Goal: Task Accomplishment & Management: Manage account settings

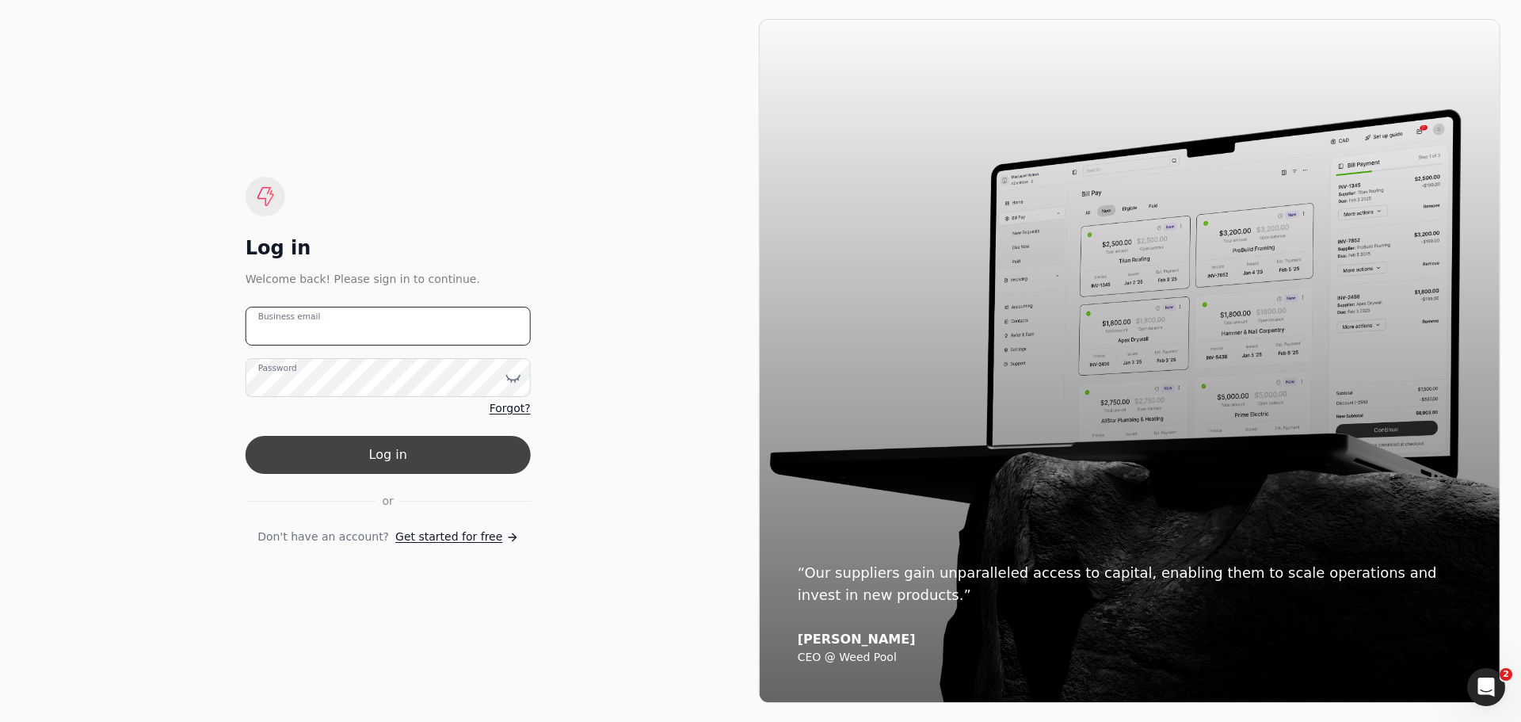
type email "accounting@finishlinefreight.ca"
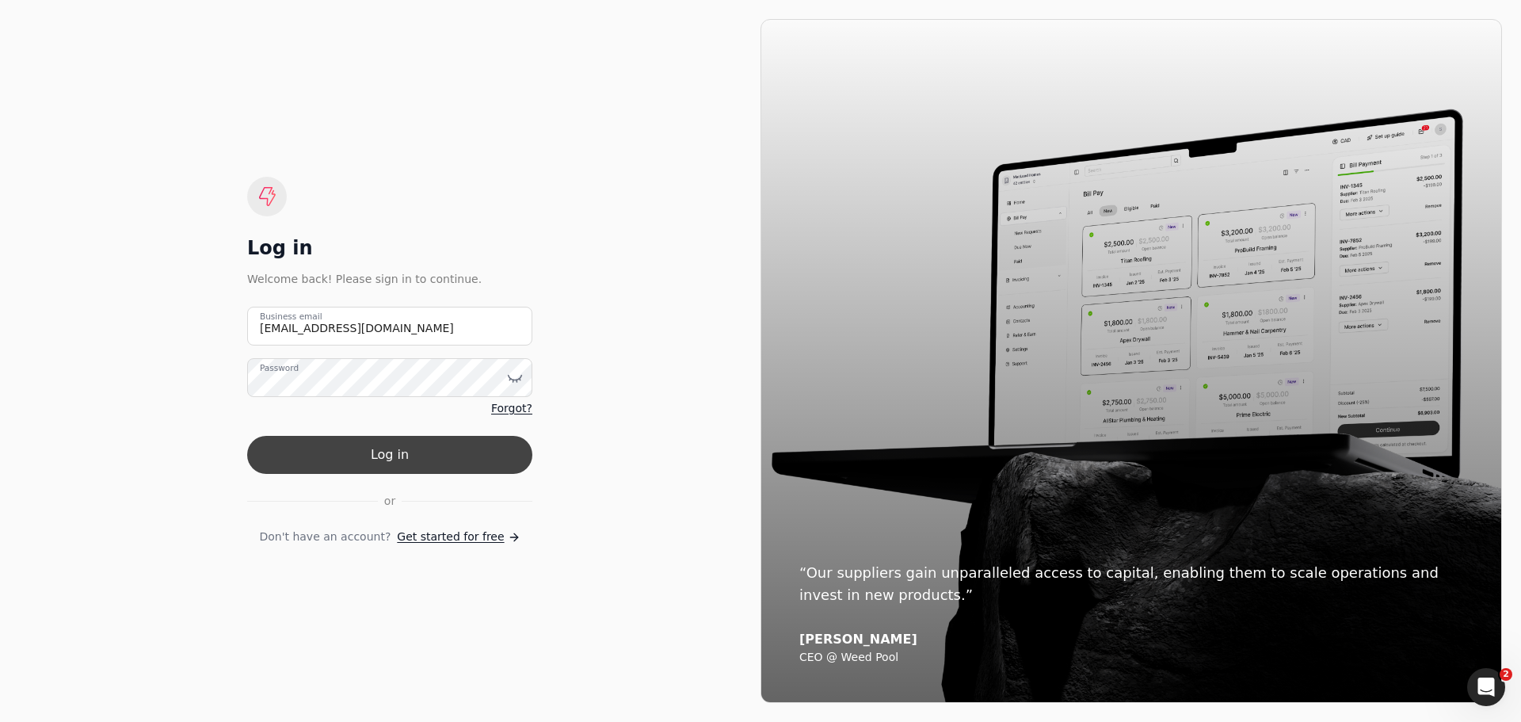
click at [335, 460] on button "Log in" at bounding box center [389, 455] width 285 height 38
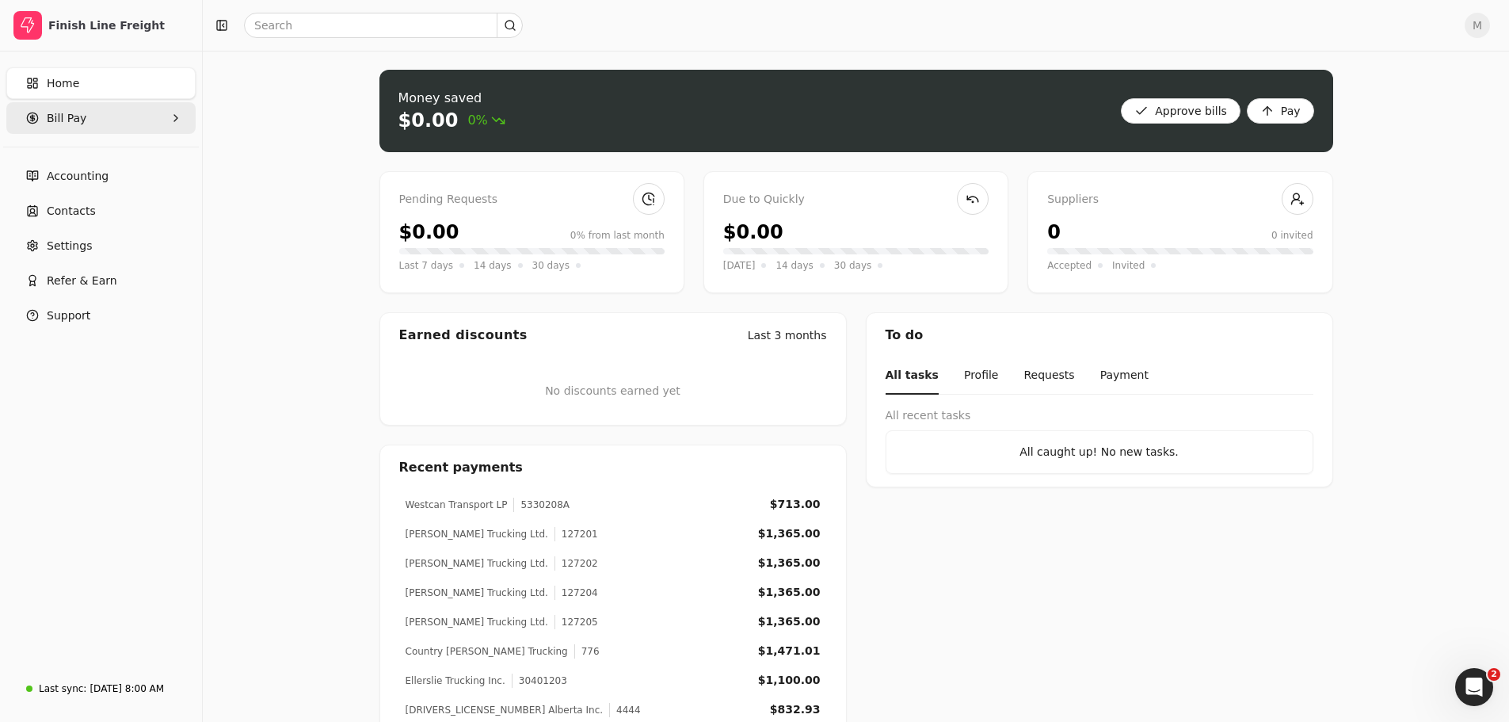
click at [45, 126] on Pay "Bill Pay" at bounding box center [100, 118] width 189 height 32
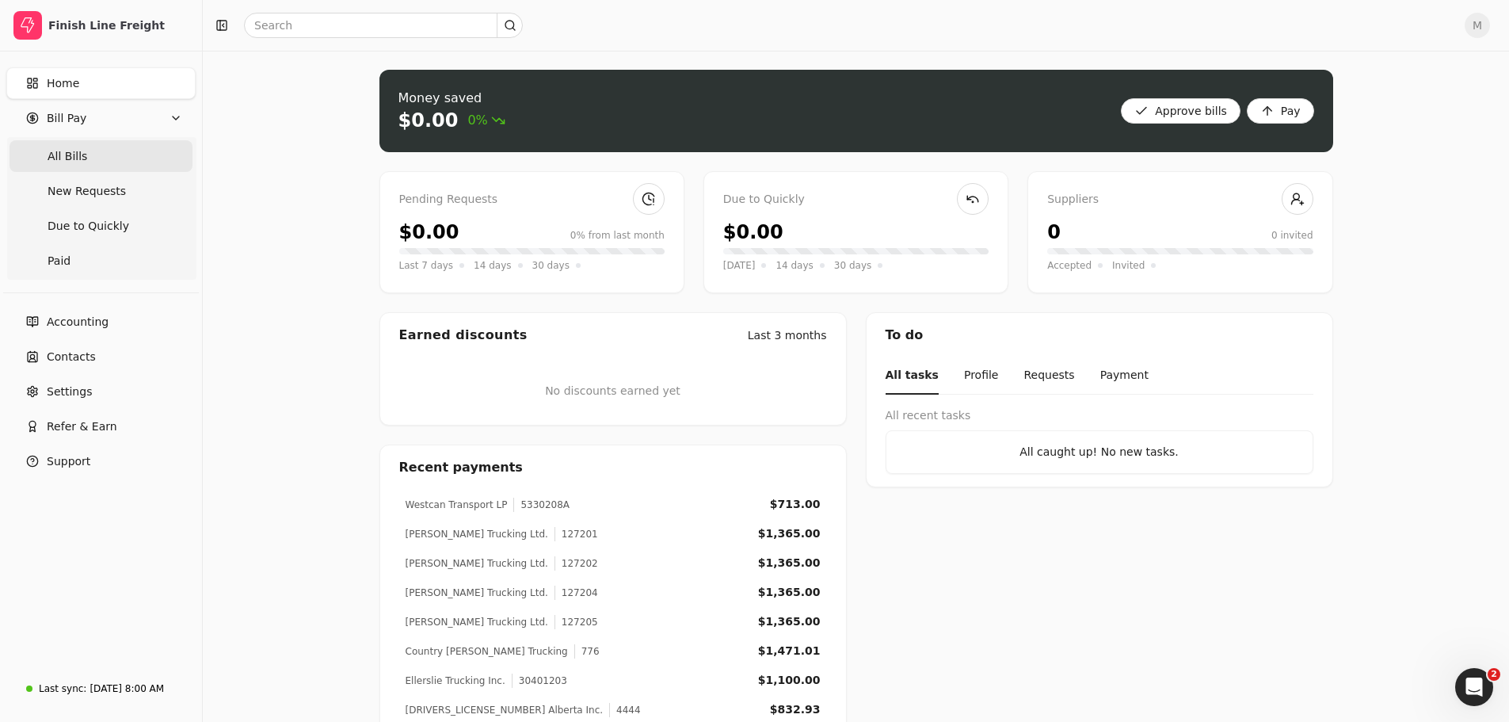
click at [57, 170] on Bills "All Bills" at bounding box center [101, 156] width 183 height 32
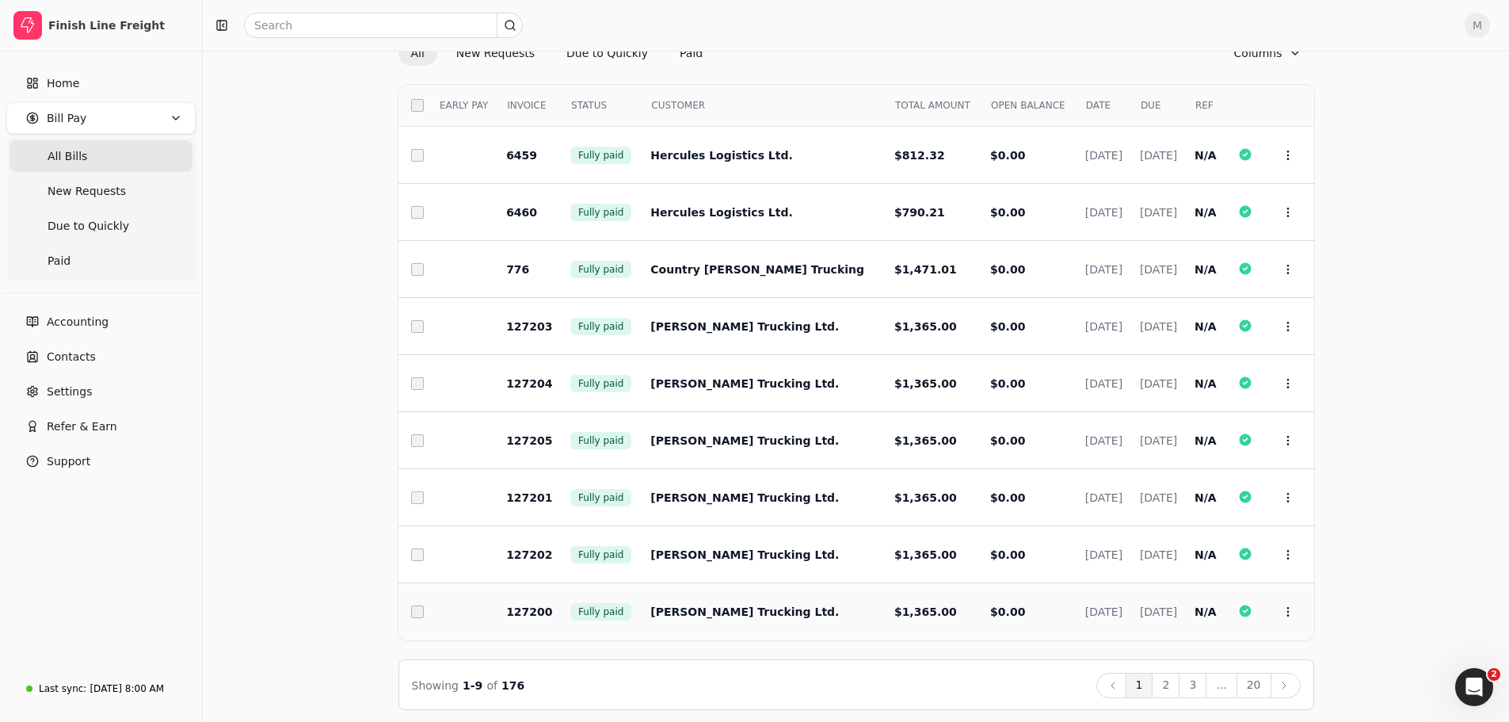
scroll to position [81, 0]
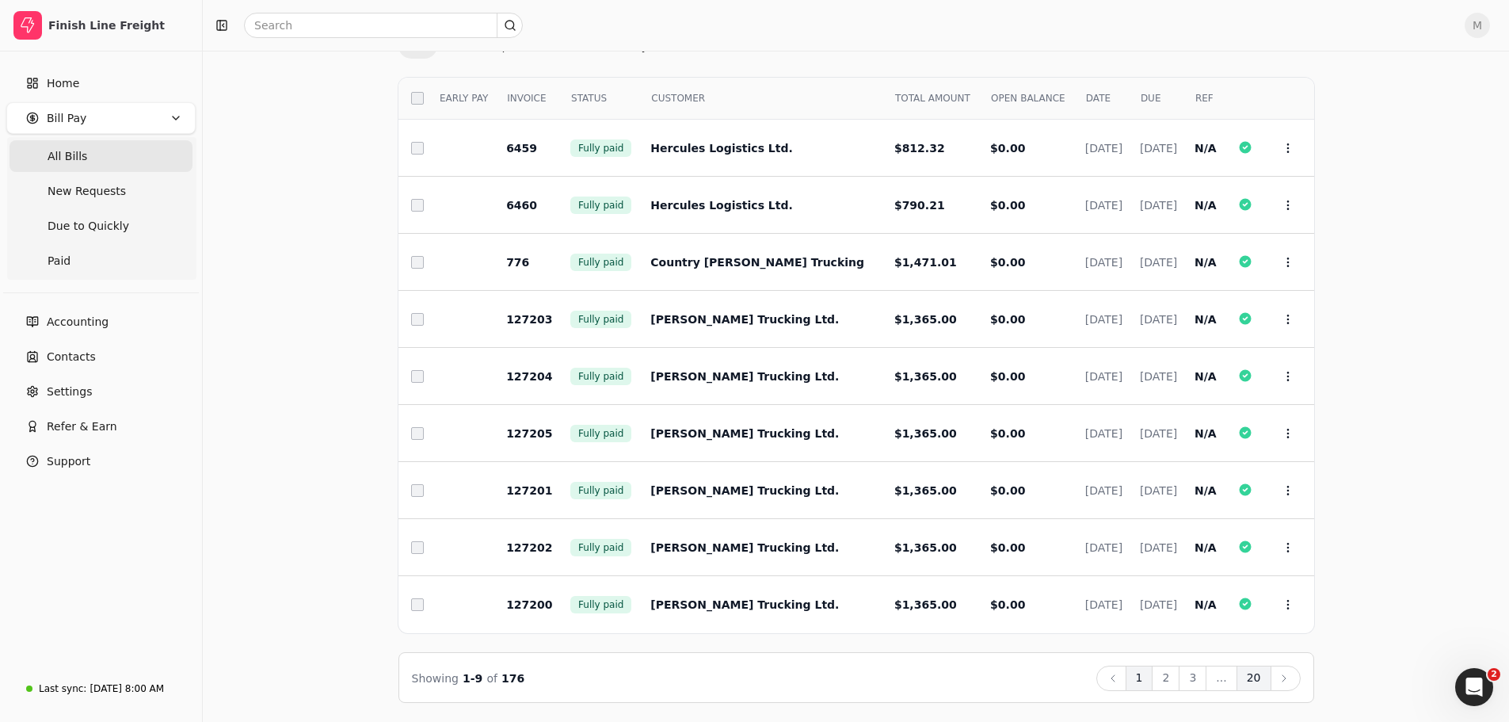
click at [1248, 681] on button "20" at bounding box center [1254, 677] width 35 height 25
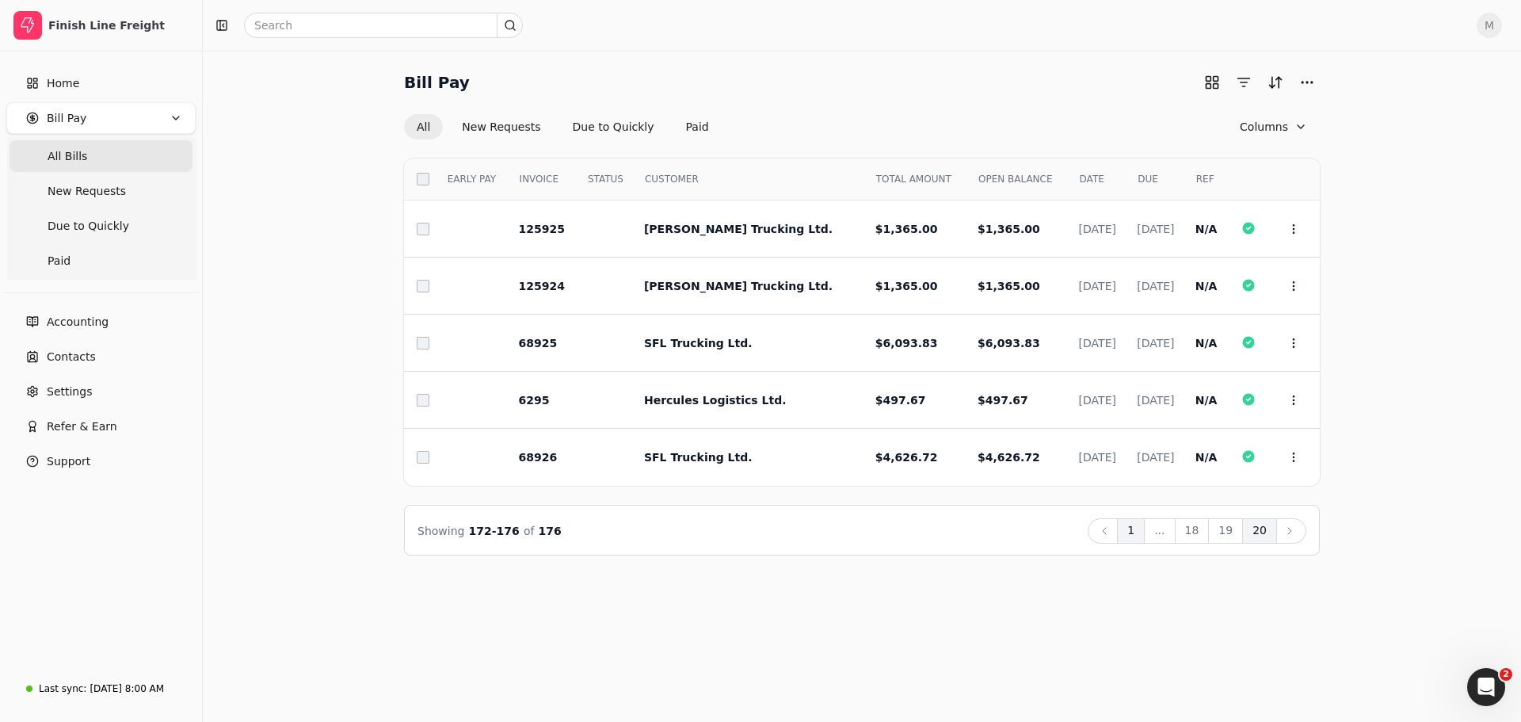
click at [1141, 532] on button "1" at bounding box center [1131, 530] width 28 height 25
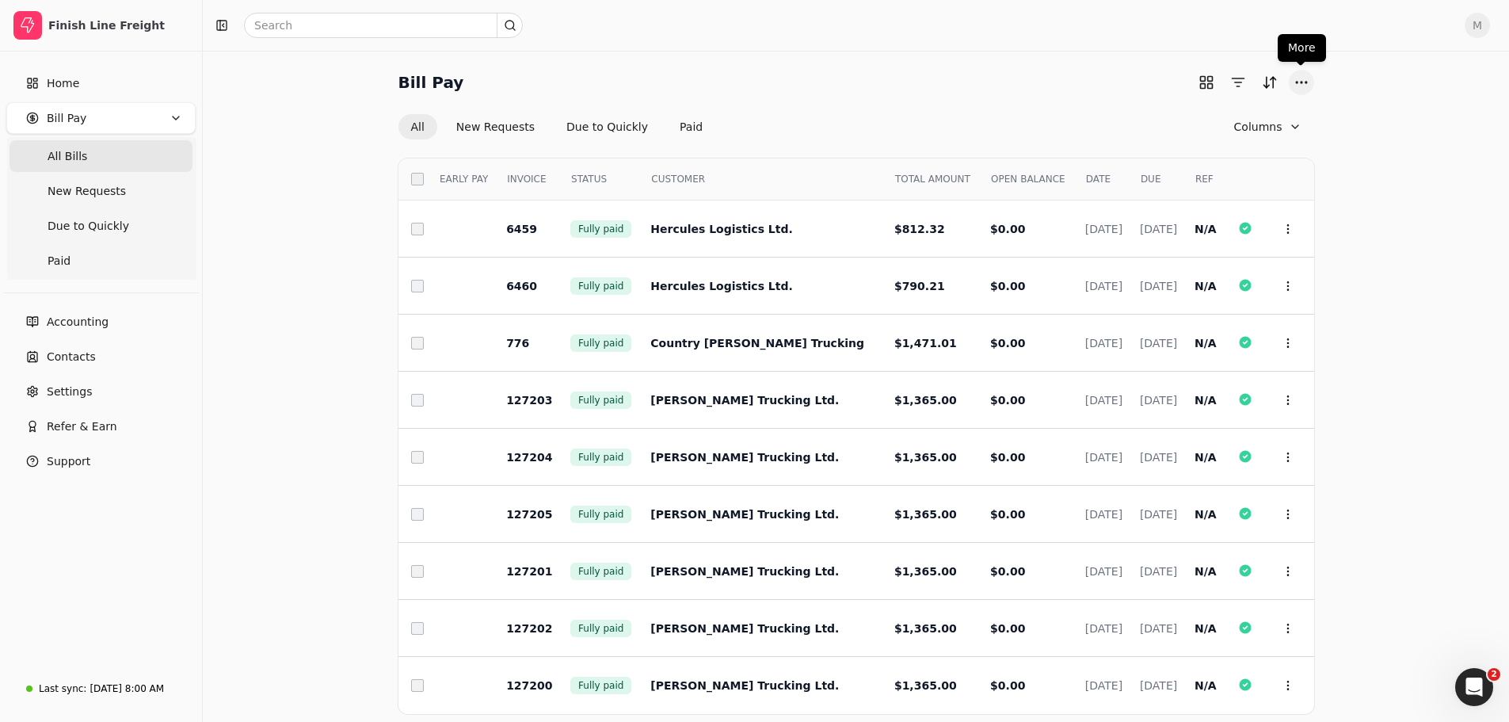
click at [1298, 72] on button "More" at bounding box center [1301, 82] width 25 height 25
click at [1347, 103] on div "Bill Pay All New Requests Due to Quickly Paid Columns Select EARLY PAY INVOICE …" at bounding box center [856, 427] width 1268 height 714
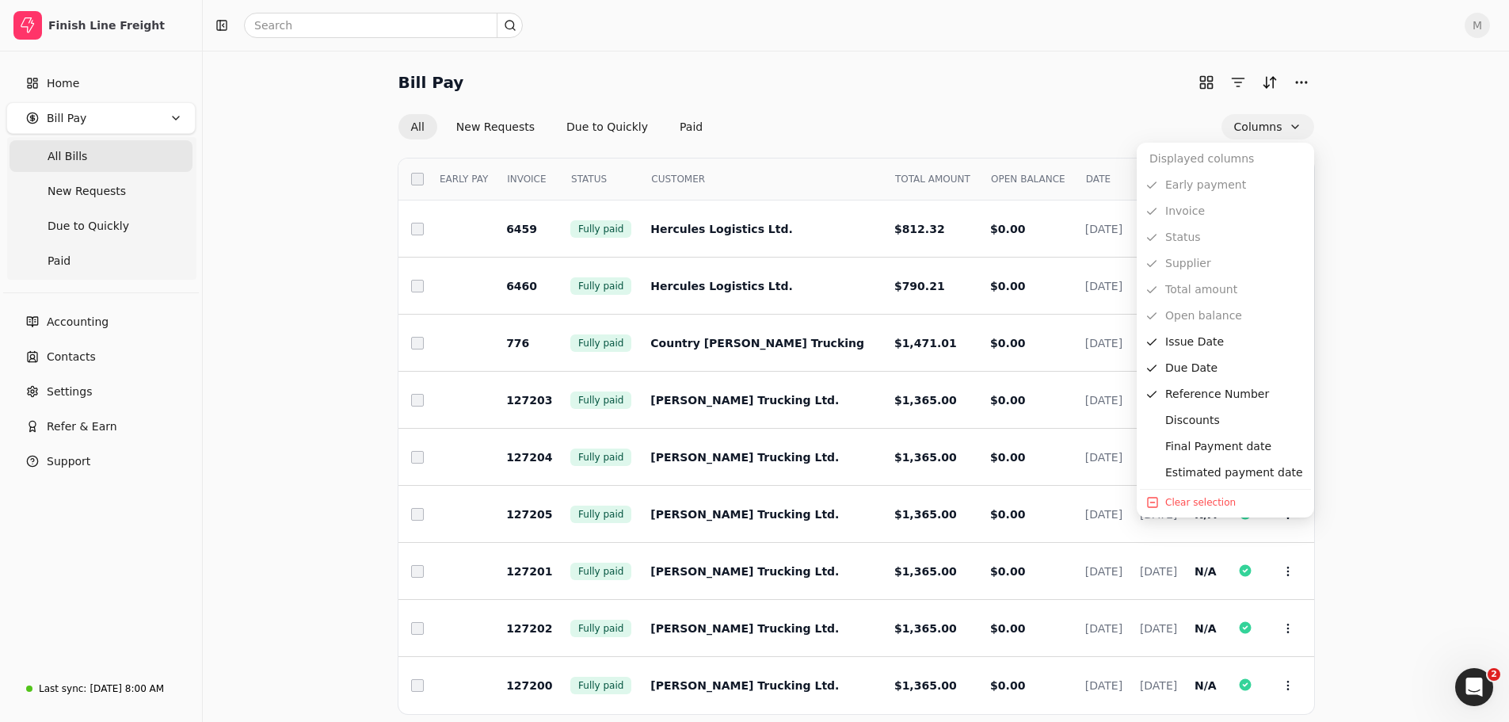
click at [1295, 120] on button "Columns" at bounding box center [1268, 126] width 93 height 25
click at [871, 93] on div "Bill Pay" at bounding box center [857, 82] width 916 height 25
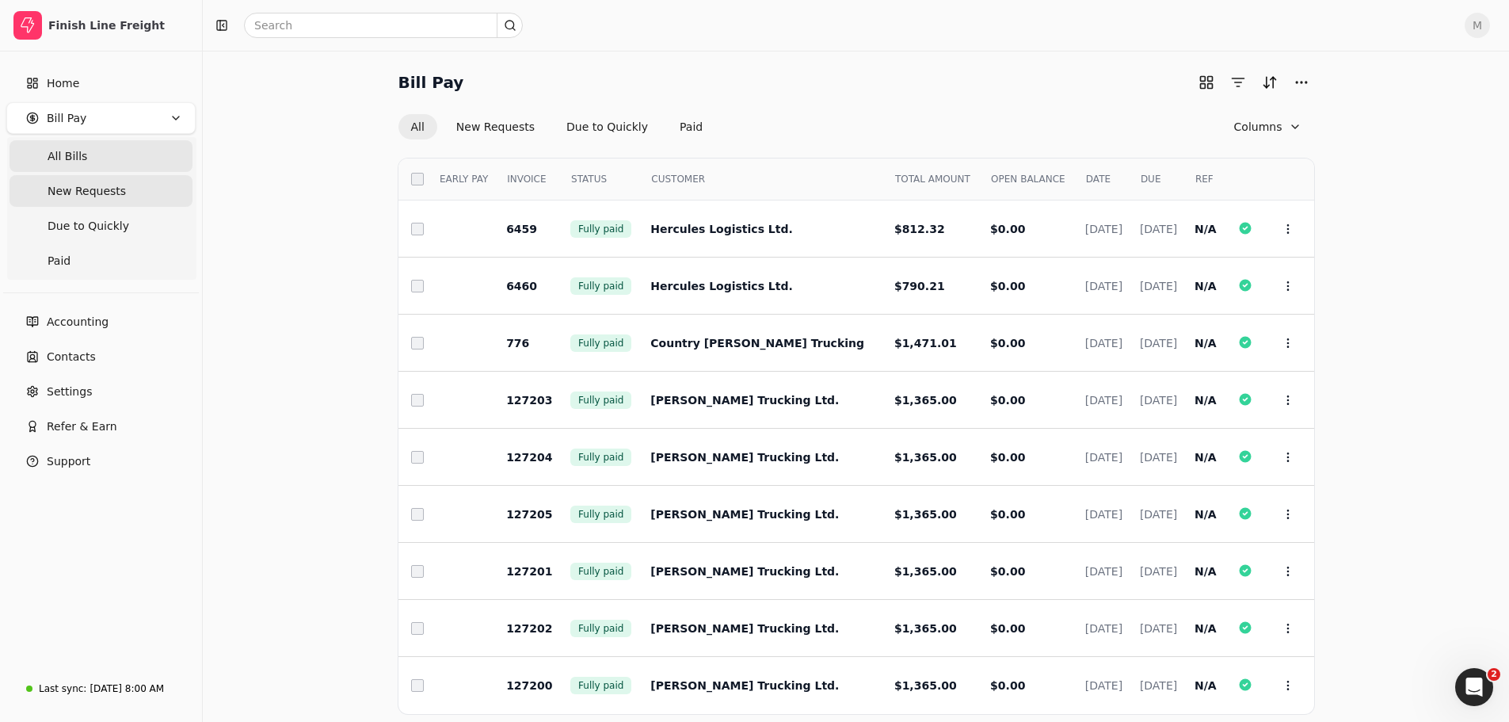
click at [80, 190] on span "New Requests" at bounding box center [87, 191] width 78 height 17
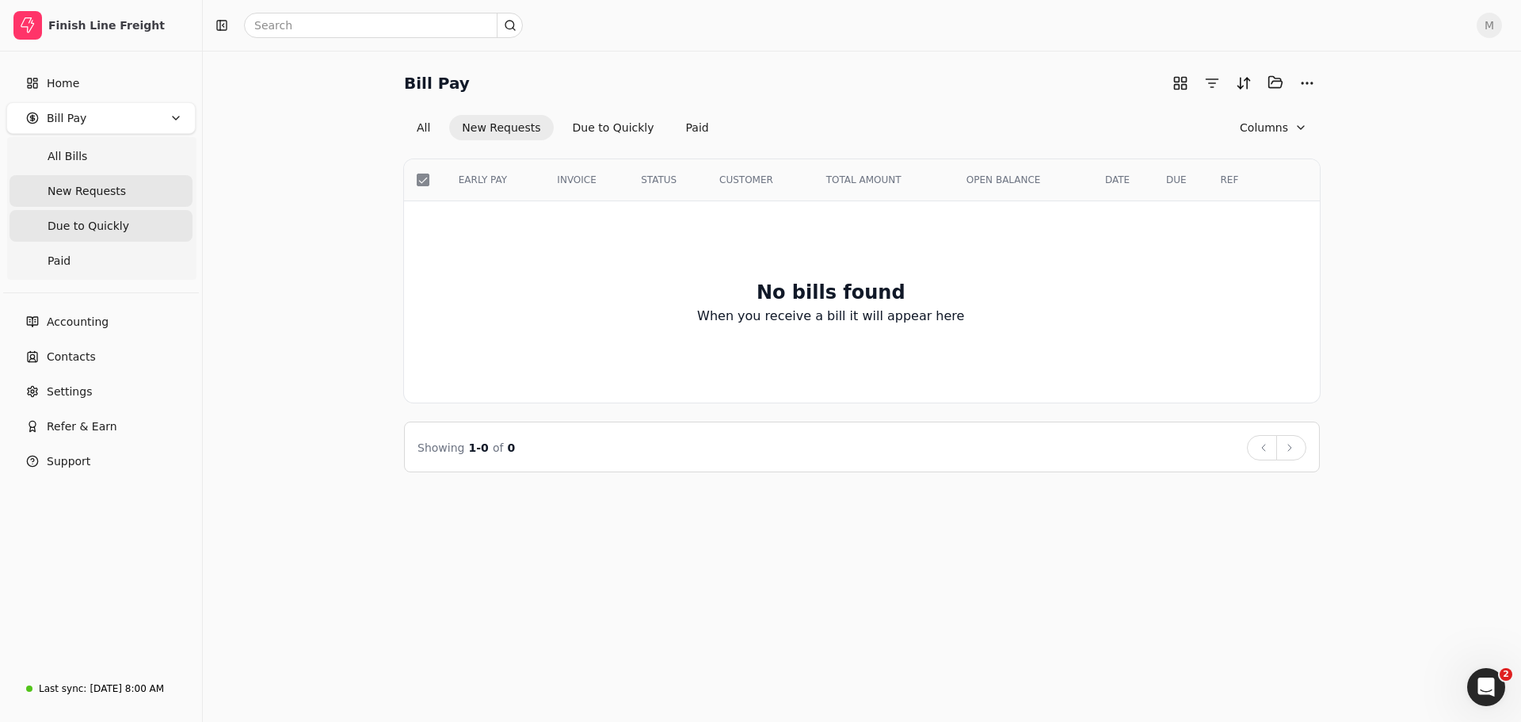
click at [93, 231] on span "Due to Quickly" at bounding box center [89, 226] width 82 height 17
click at [82, 158] on span "All Bills" at bounding box center [68, 156] width 40 height 17
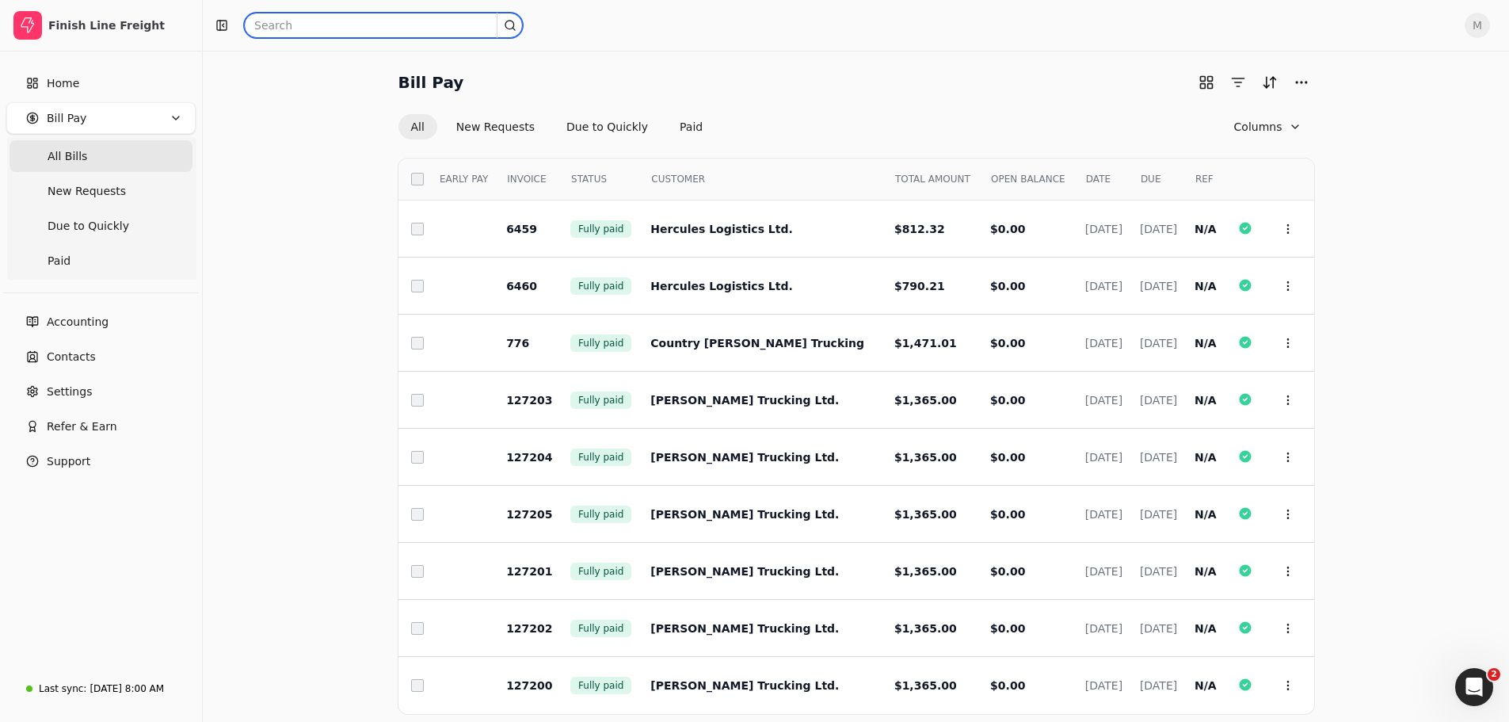
click at [304, 25] on input "text" at bounding box center [383, 25] width 279 height 25
type input "q"
click at [317, 253] on div "Bill Pay All New Requests Due to Quickly Paid Columns Select EARLY PAY INVOICE …" at bounding box center [856, 427] width 1268 height 714
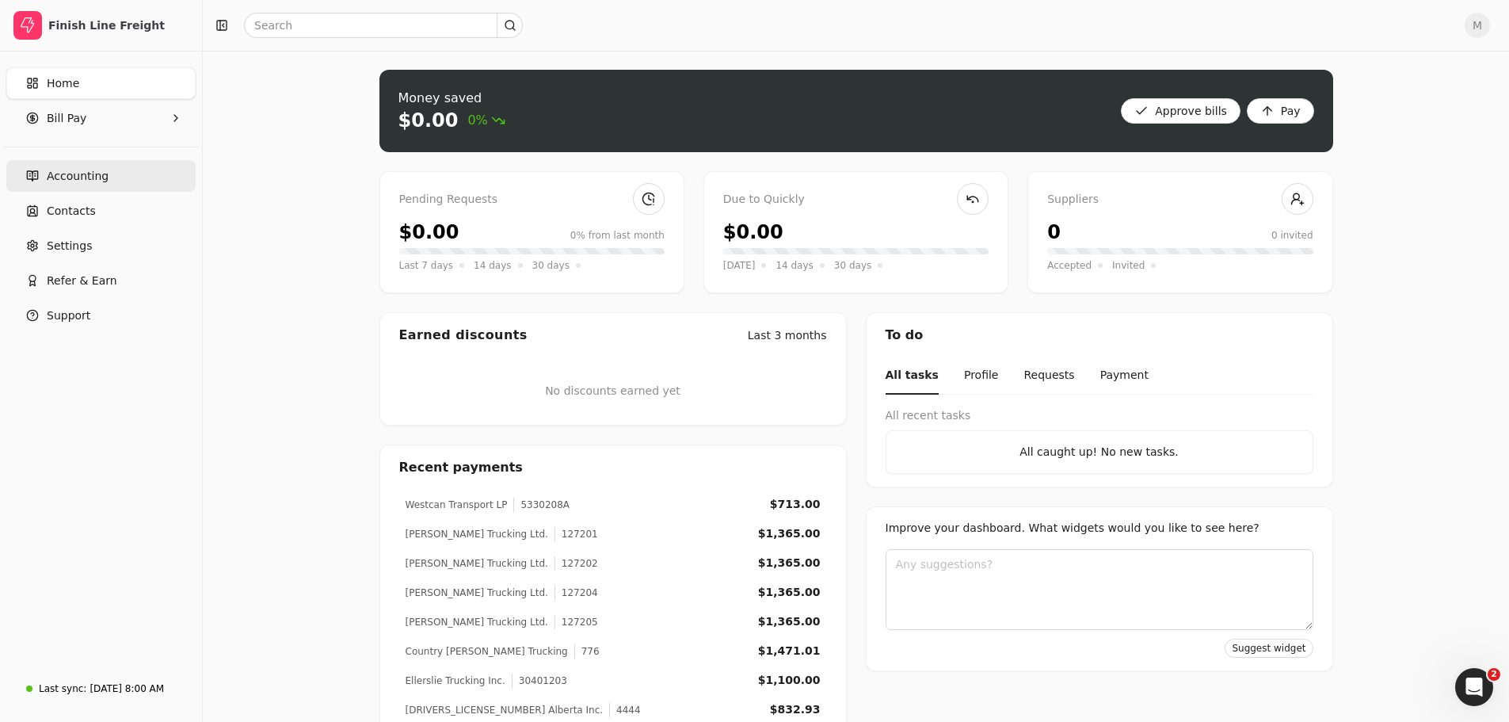
click at [82, 174] on span "Accounting" at bounding box center [78, 176] width 62 height 17
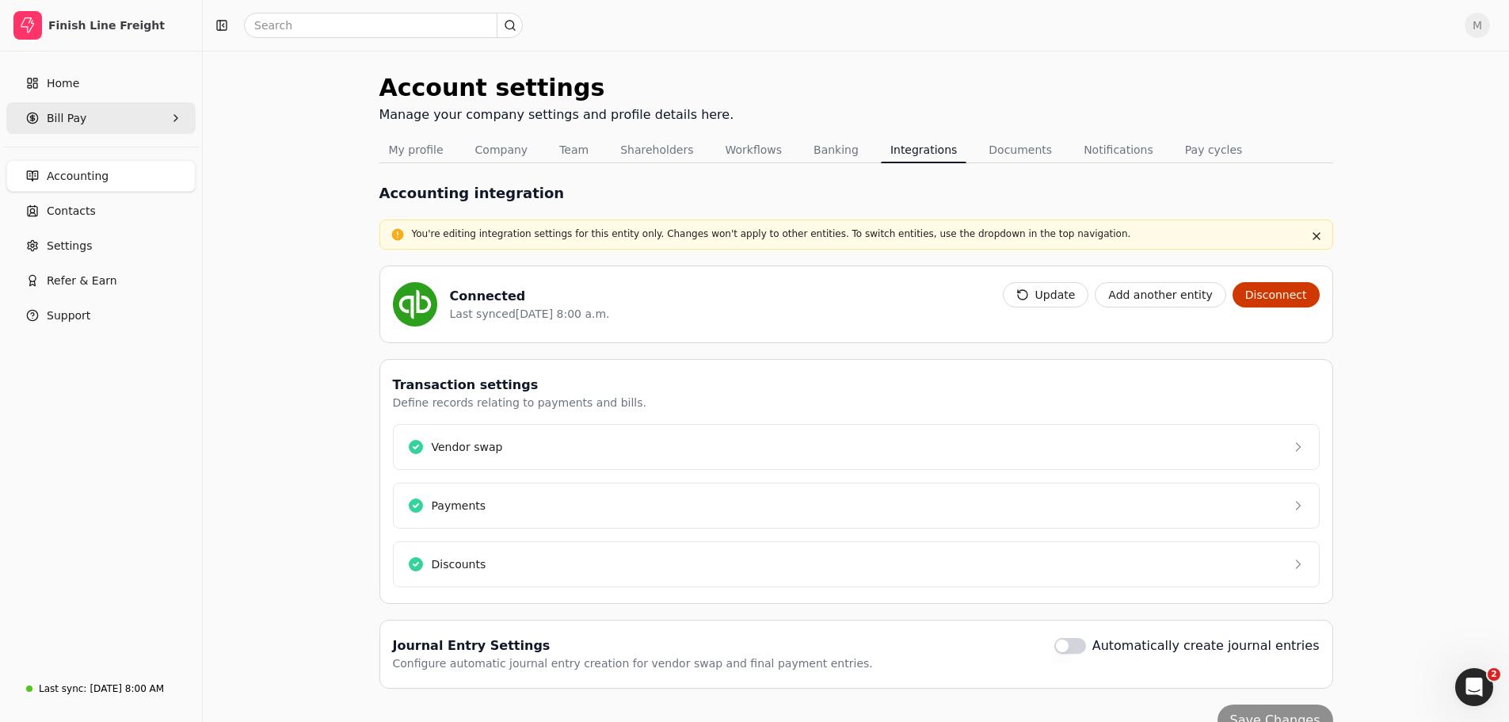
click at [67, 116] on span "Bill Pay" at bounding box center [67, 118] width 40 height 17
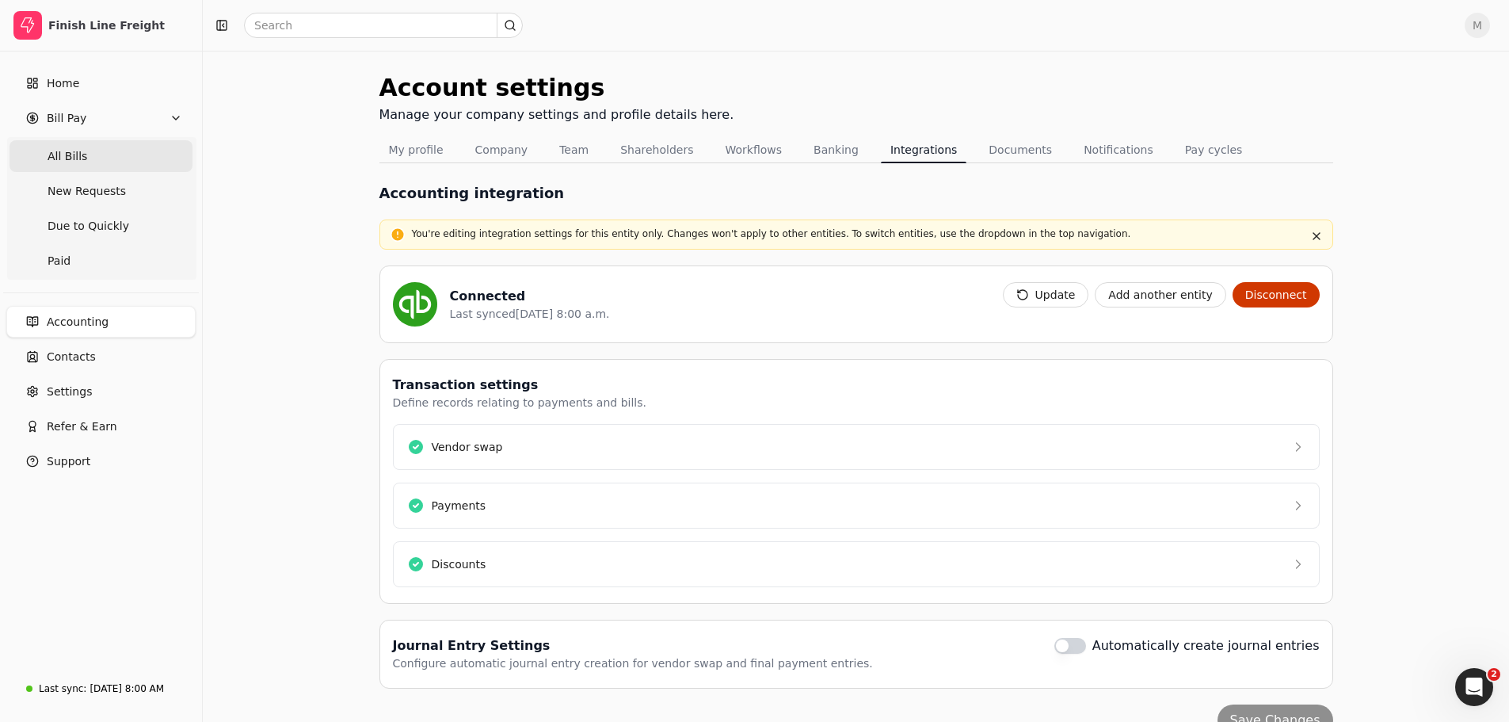
click at [79, 159] on span "All Bills" at bounding box center [68, 156] width 40 height 17
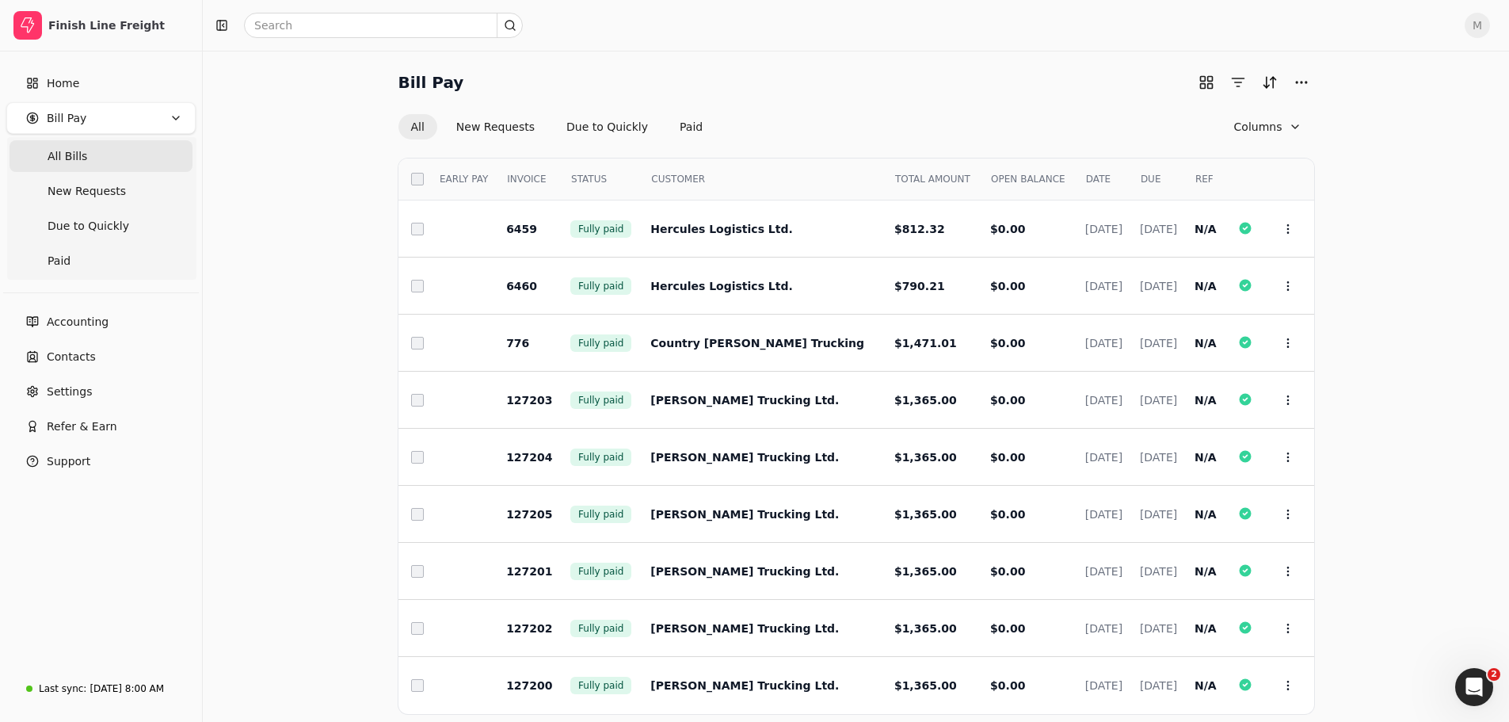
click at [590, 172] on span "STATUS" at bounding box center [589, 179] width 36 height 14
click at [591, 177] on span "STATUS" at bounding box center [589, 179] width 36 height 14
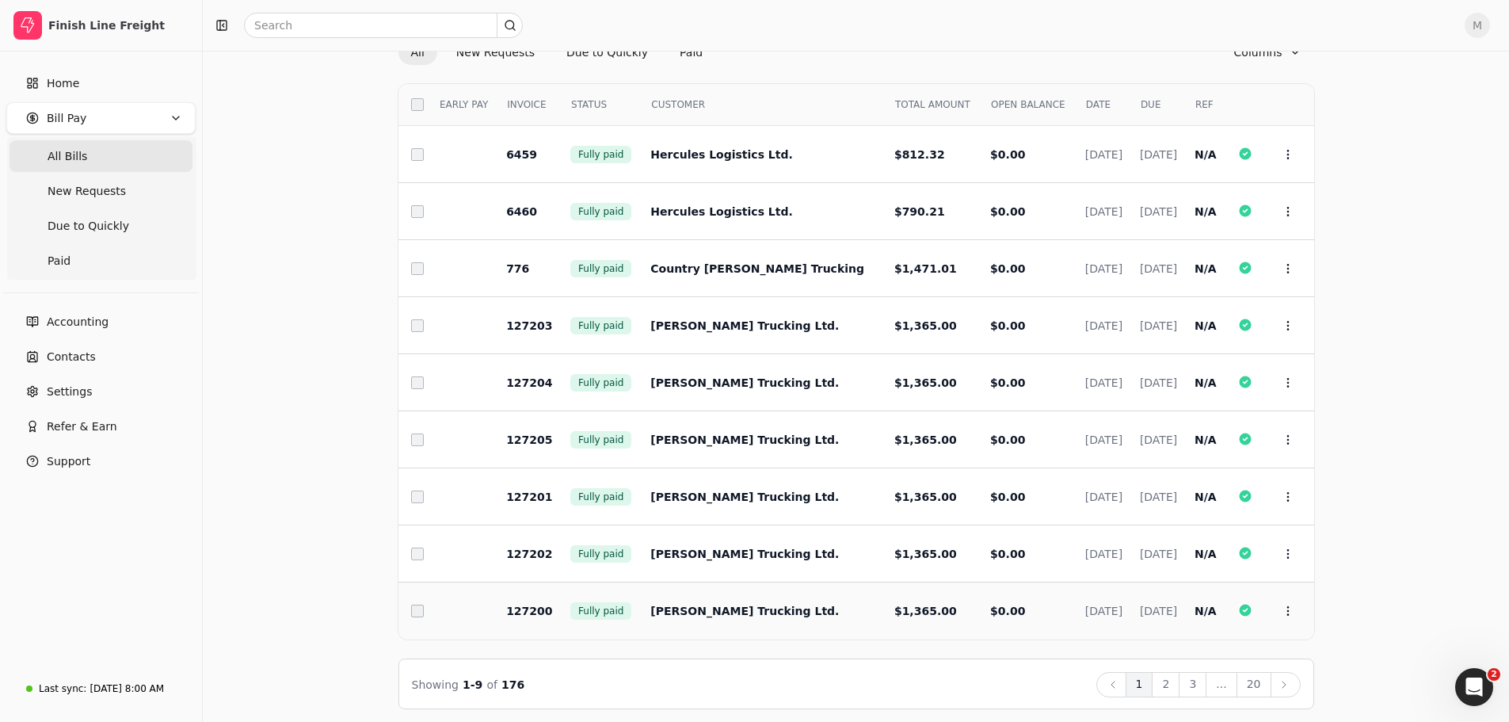
scroll to position [81, 0]
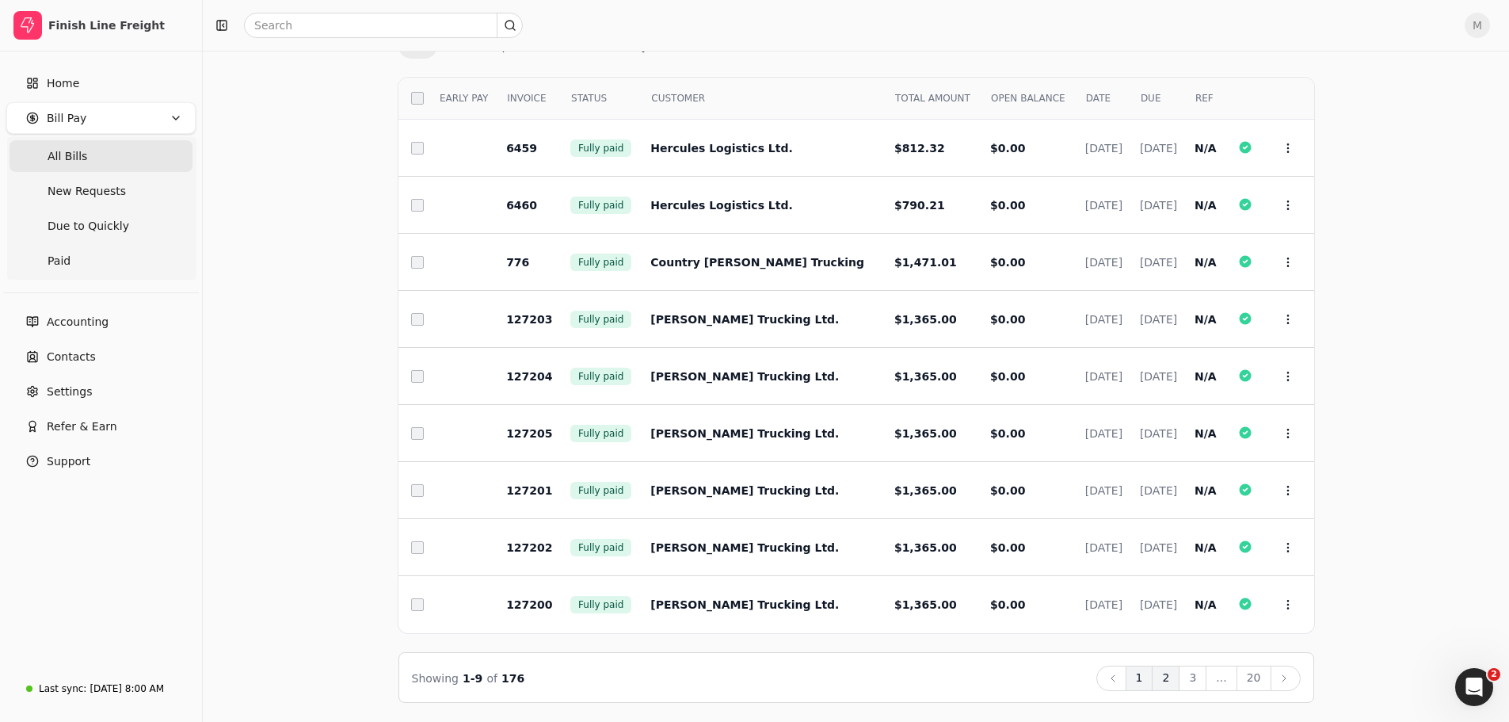
click at [1167, 681] on button "2" at bounding box center [1166, 677] width 28 height 25
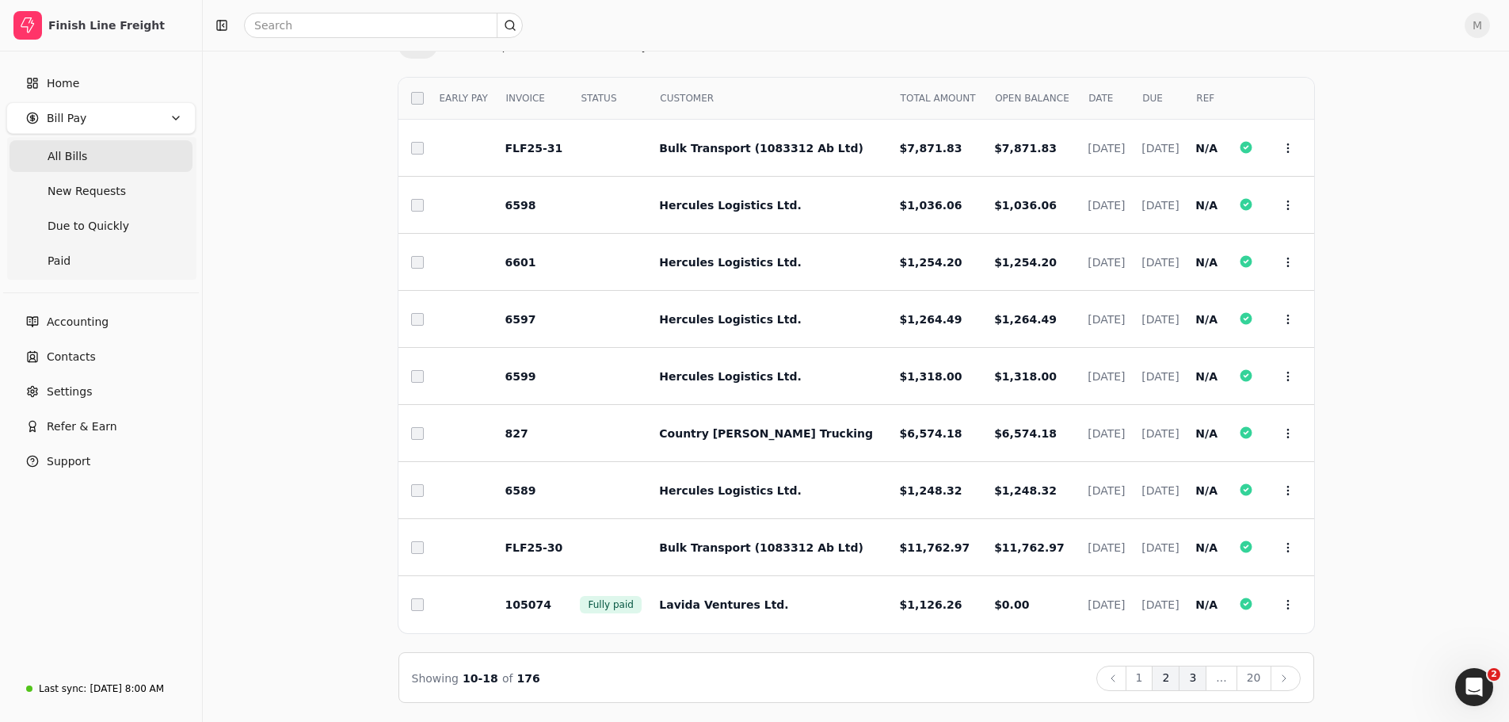
click at [1200, 681] on button "3" at bounding box center [1193, 677] width 28 height 25
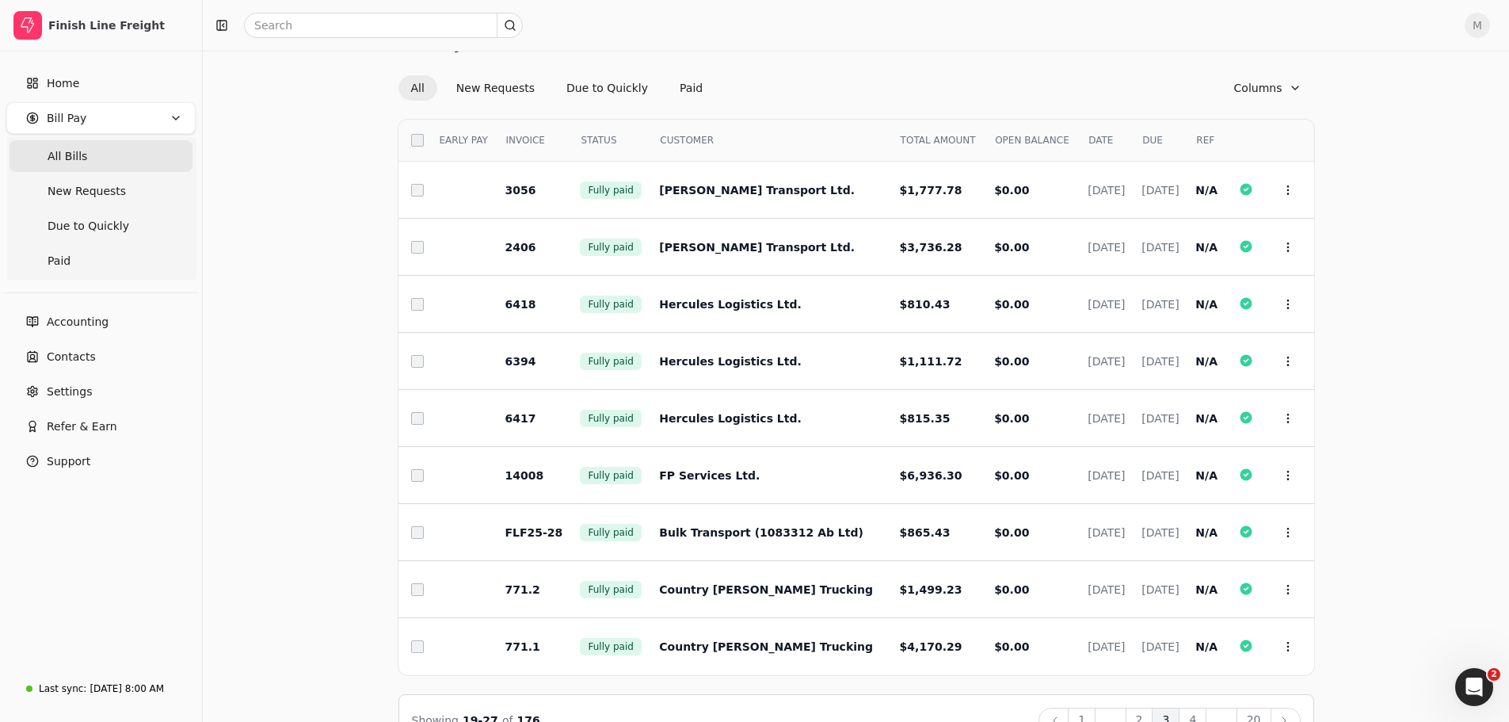
scroll to position [0, 0]
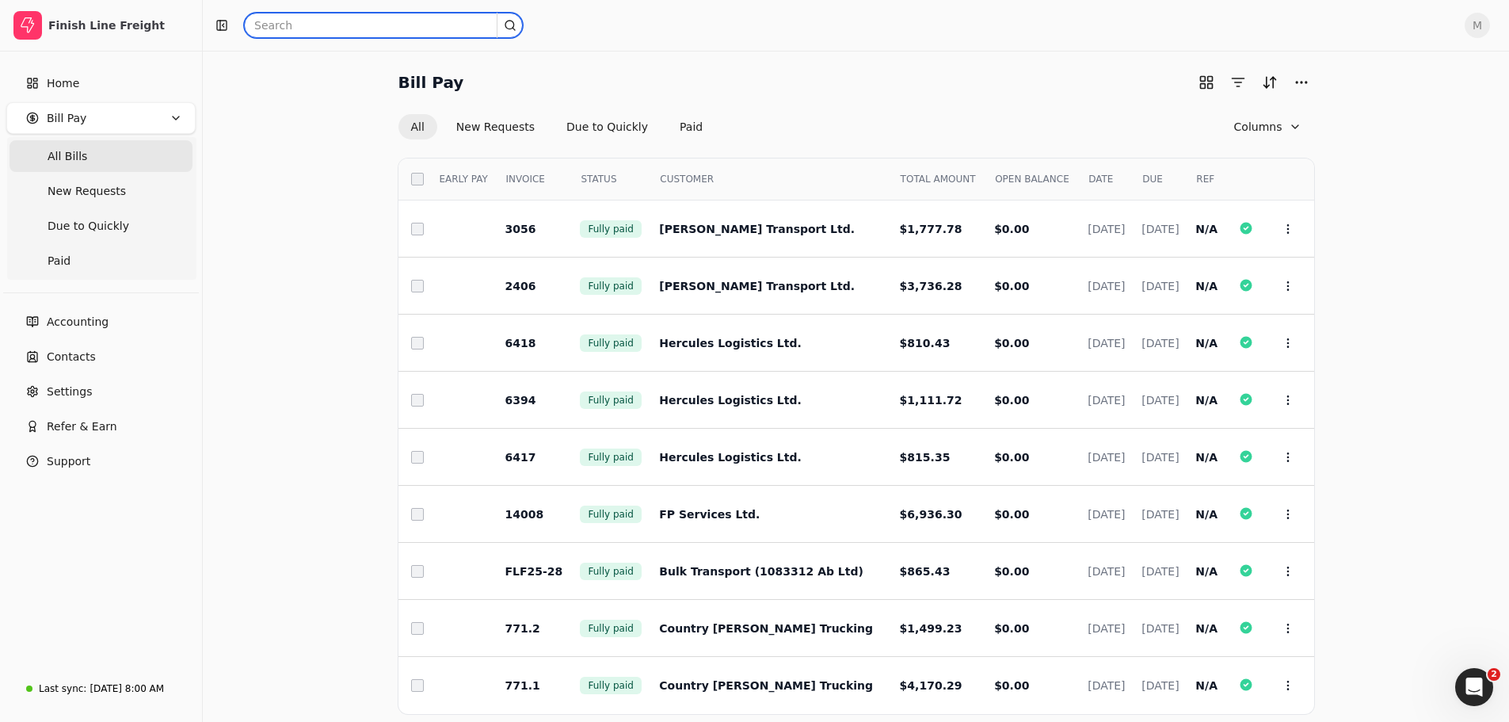
click at [286, 24] on input "text" at bounding box center [383, 25] width 279 height 25
drag, startPoint x: 307, startPoint y: 28, endPoint x: 157, endPoint y: 36, distance: 149.9
click at [157, 36] on div "Finish Line Freight Home Bill Pay All Bills New Requests Due to Quickly Paid Ac…" at bounding box center [754, 401] width 1509 height 803
type input "quickly"
